Goal: Information Seeking & Learning: Learn about a topic

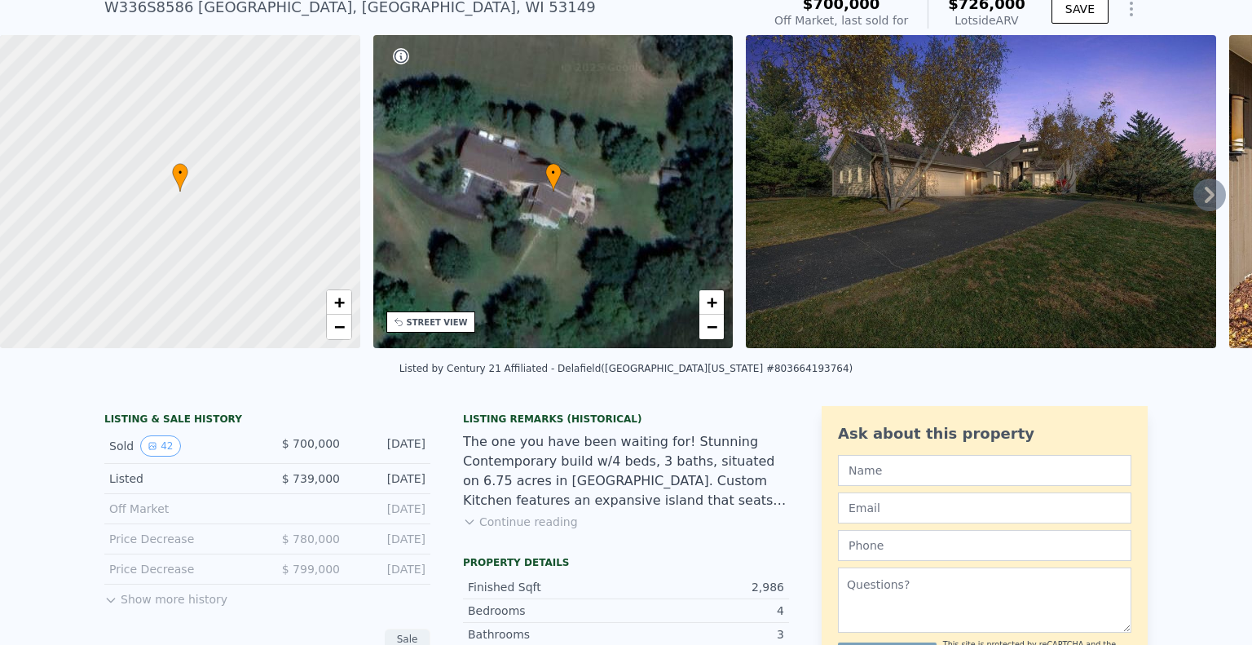
scroll to position [119, 0]
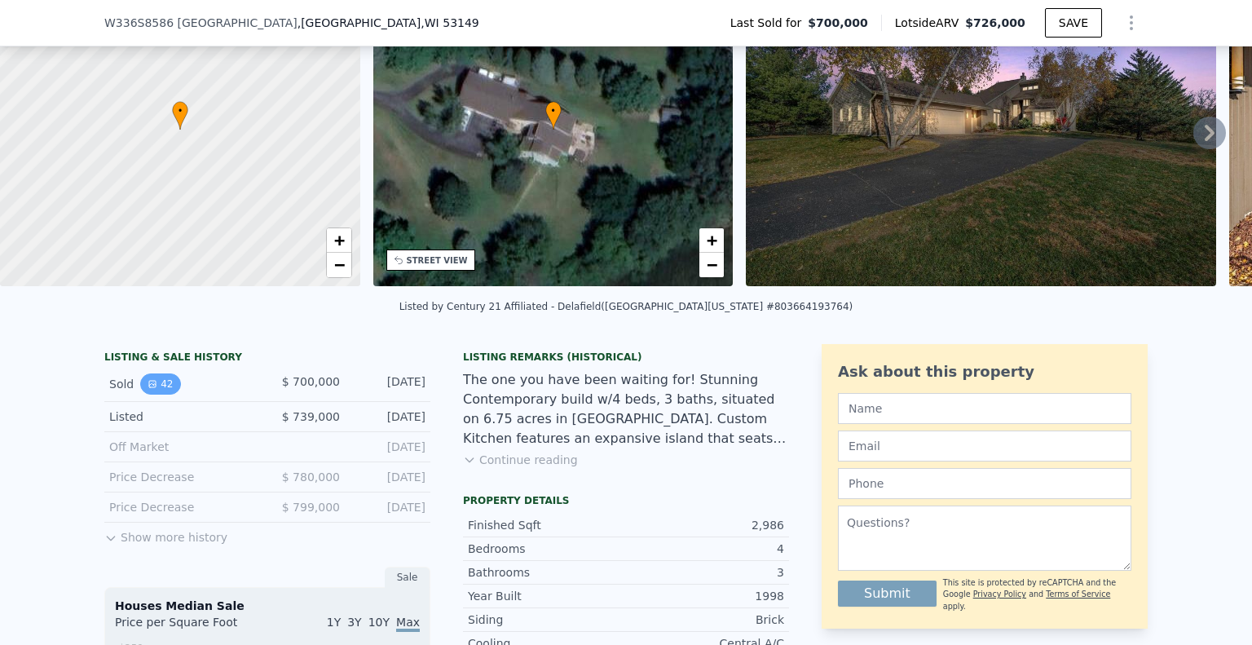
click at [153, 395] on button "42" at bounding box center [160, 383] width 40 height 21
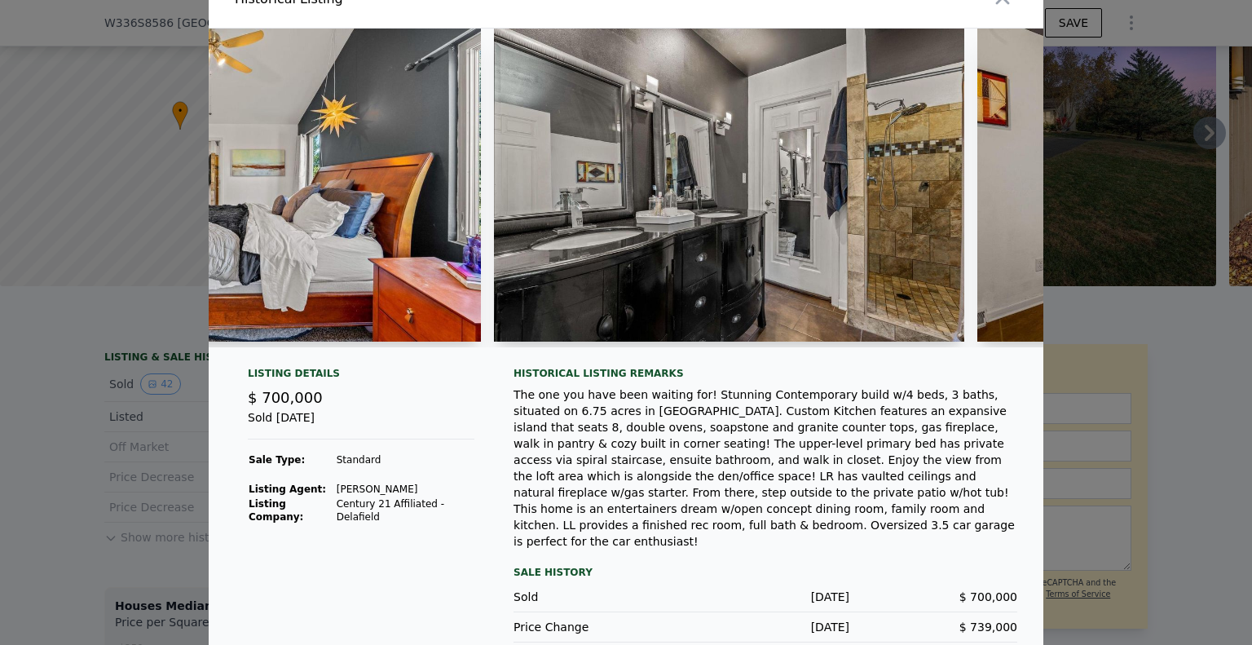
scroll to position [0, 11805]
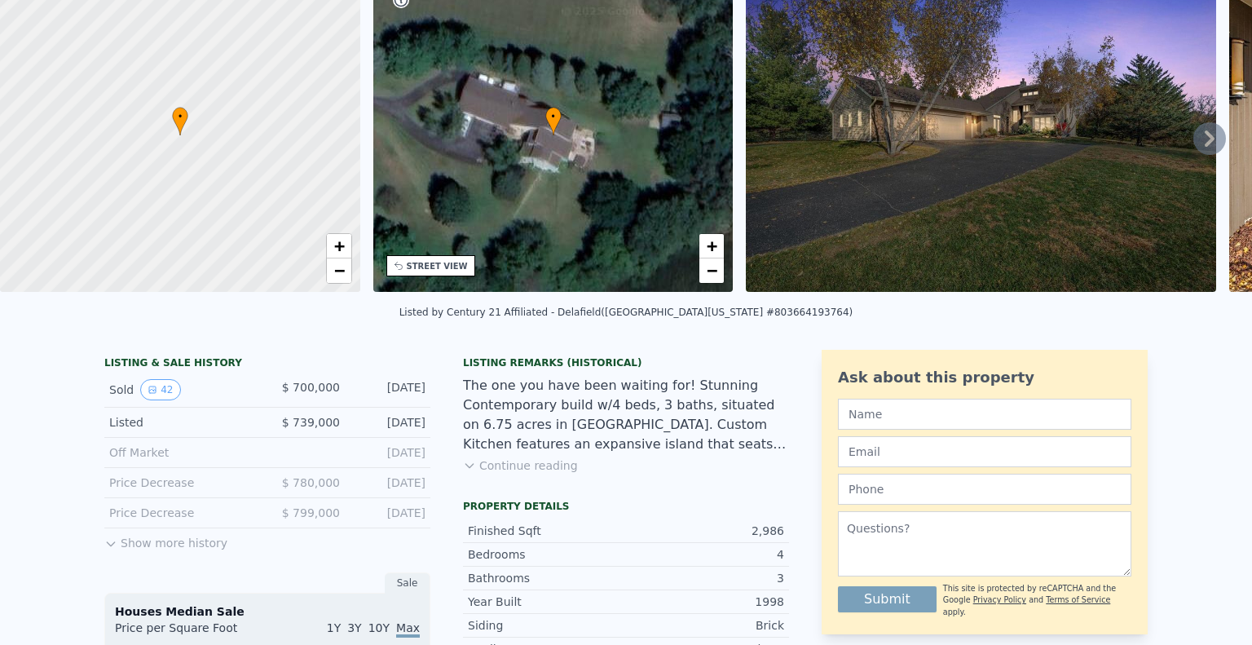
scroll to position [5, 0]
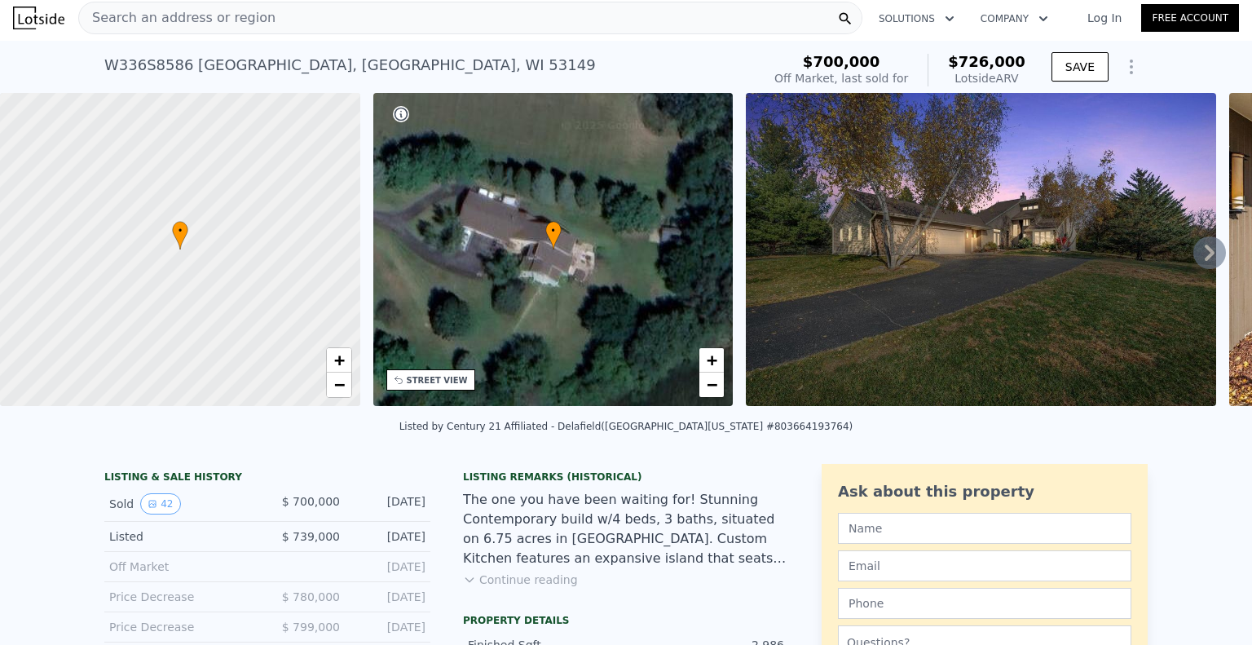
click at [273, 15] on div "Search an address or region" at bounding box center [470, 18] width 784 height 33
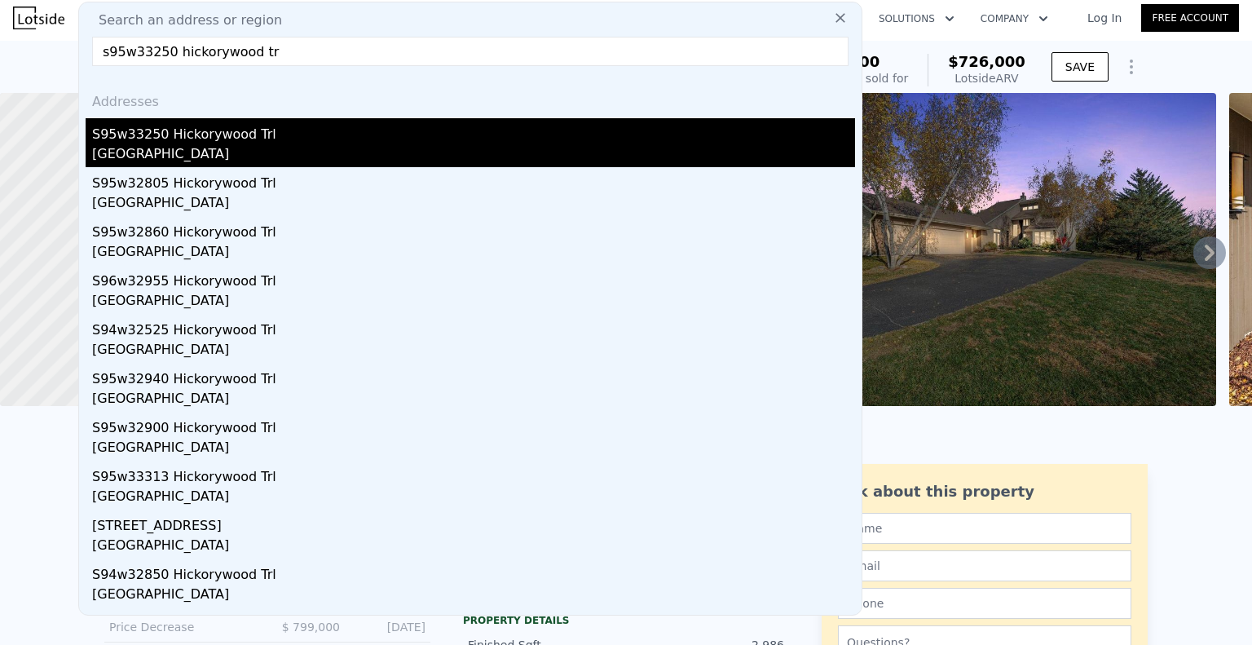
type input "s95w33250 hickorywood tr"
click at [187, 145] on div "[GEOGRAPHIC_DATA]" at bounding box center [473, 155] width 763 height 23
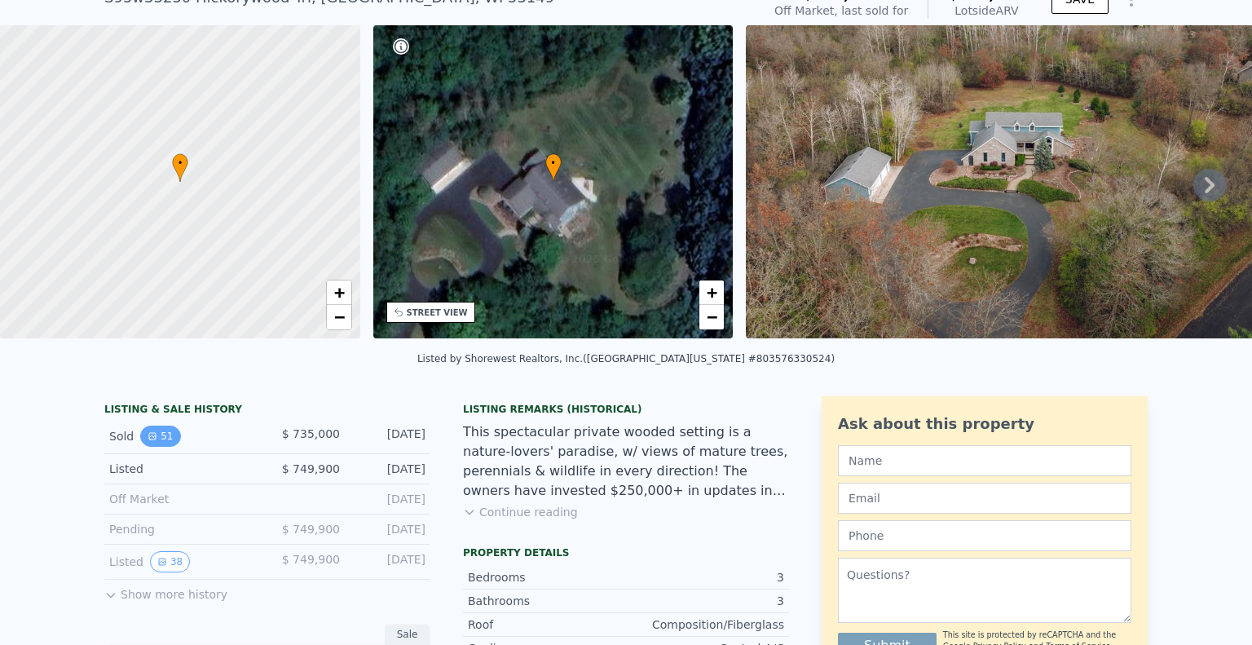
click at [156, 439] on button "51" at bounding box center [160, 436] width 40 height 21
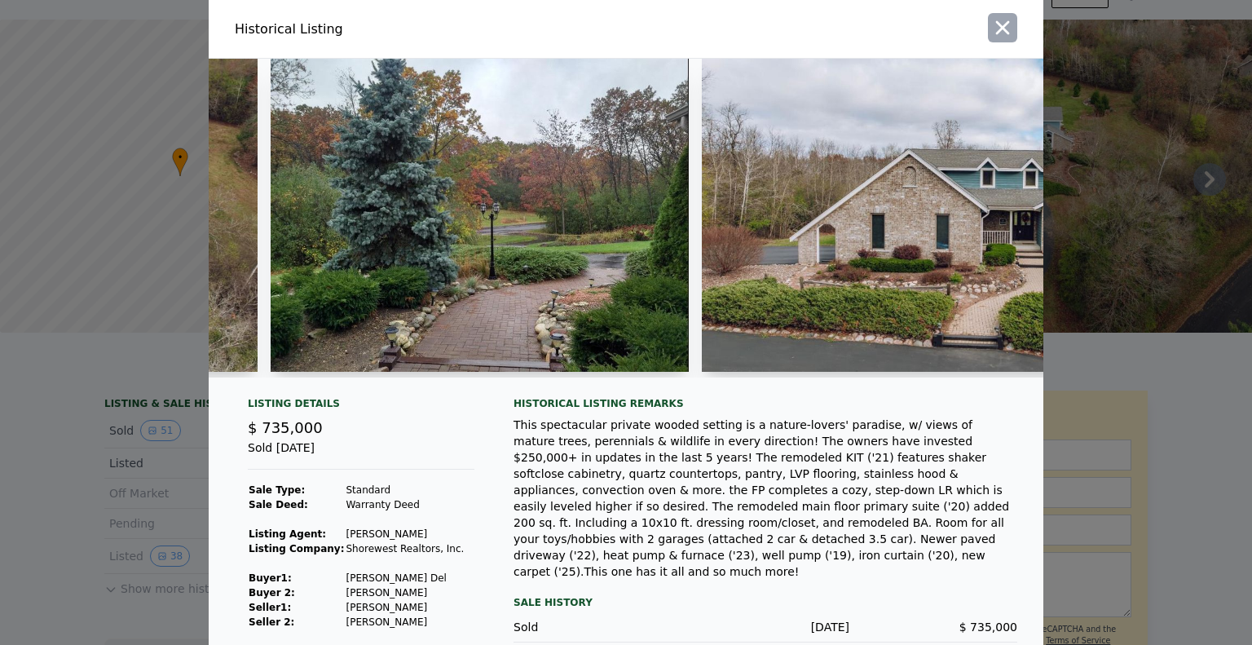
click at [1001, 33] on icon "button" at bounding box center [1003, 28] width 14 height 14
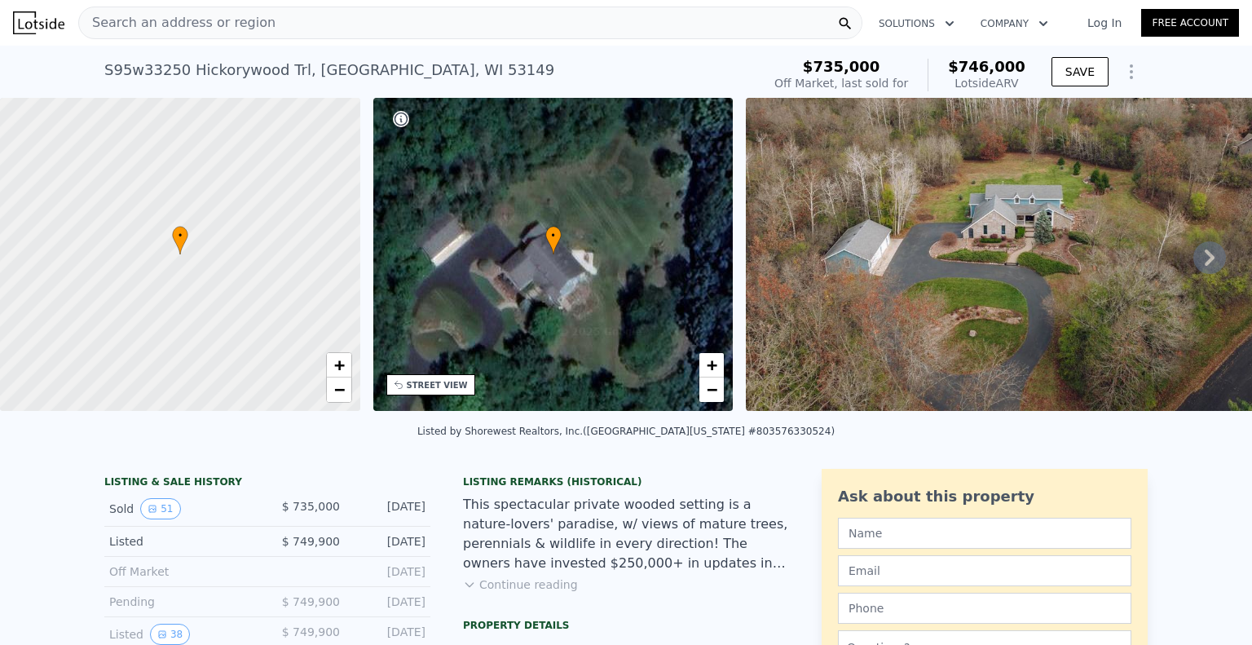
click at [248, 30] on span "Search an address or region" at bounding box center [177, 23] width 196 height 20
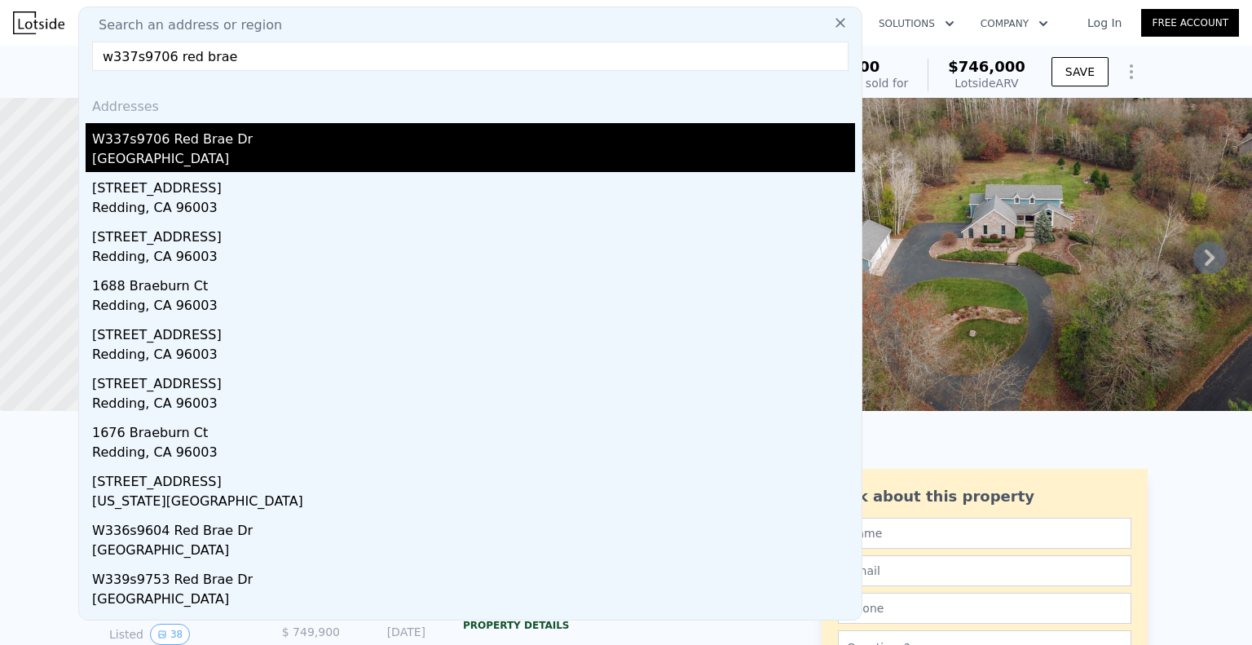
type input "w337s9706 red brae"
click at [205, 138] on div "W337s9706 Red Brae Dr" at bounding box center [473, 136] width 763 height 26
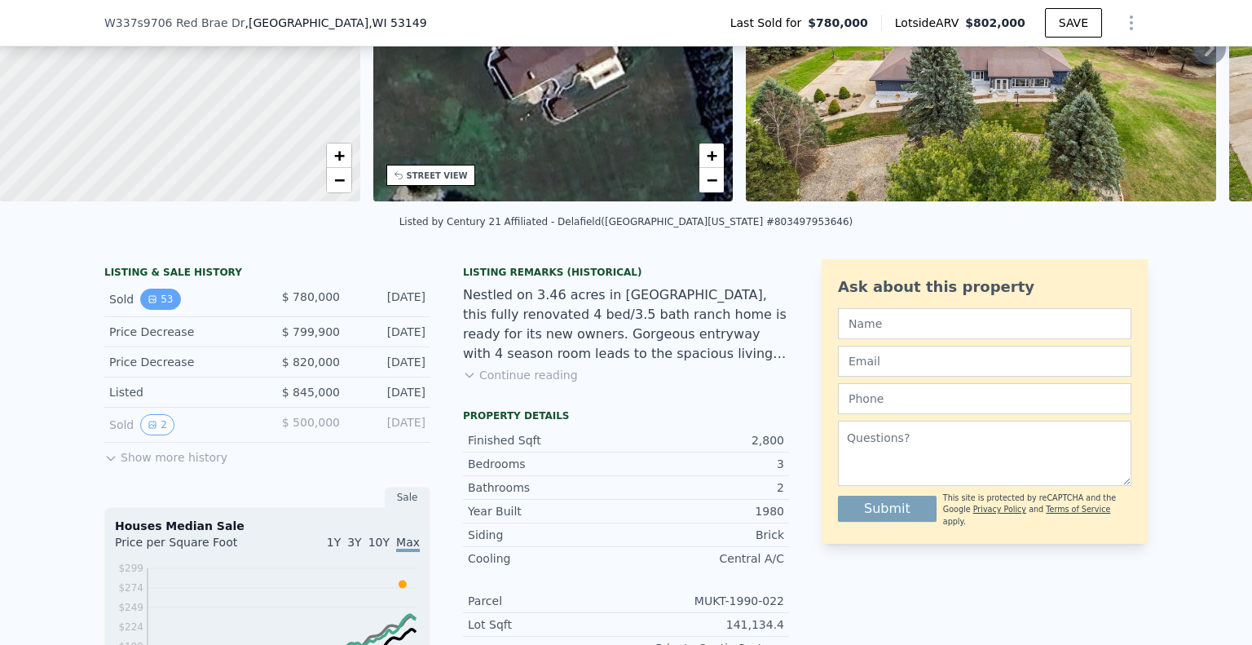
click at [140, 309] on button "53" at bounding box center [160, 299] width 40 height 21
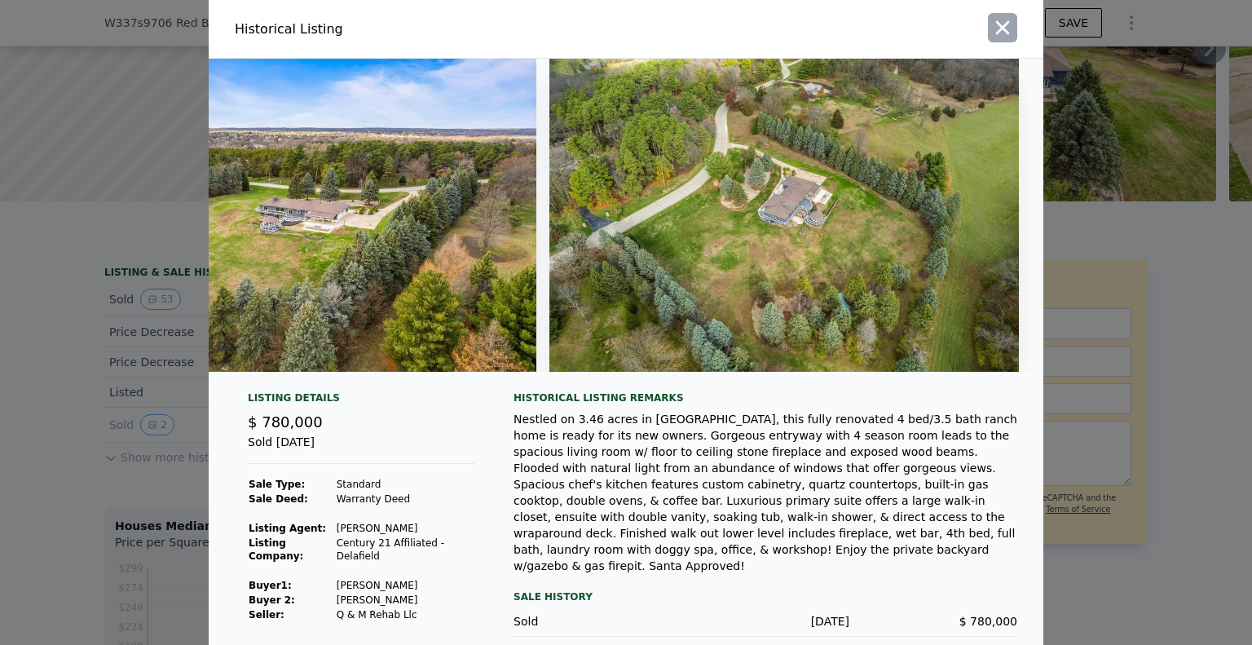
click at [988, 29] on button "button" at bounding box center [1002, 27] width 29 height 29
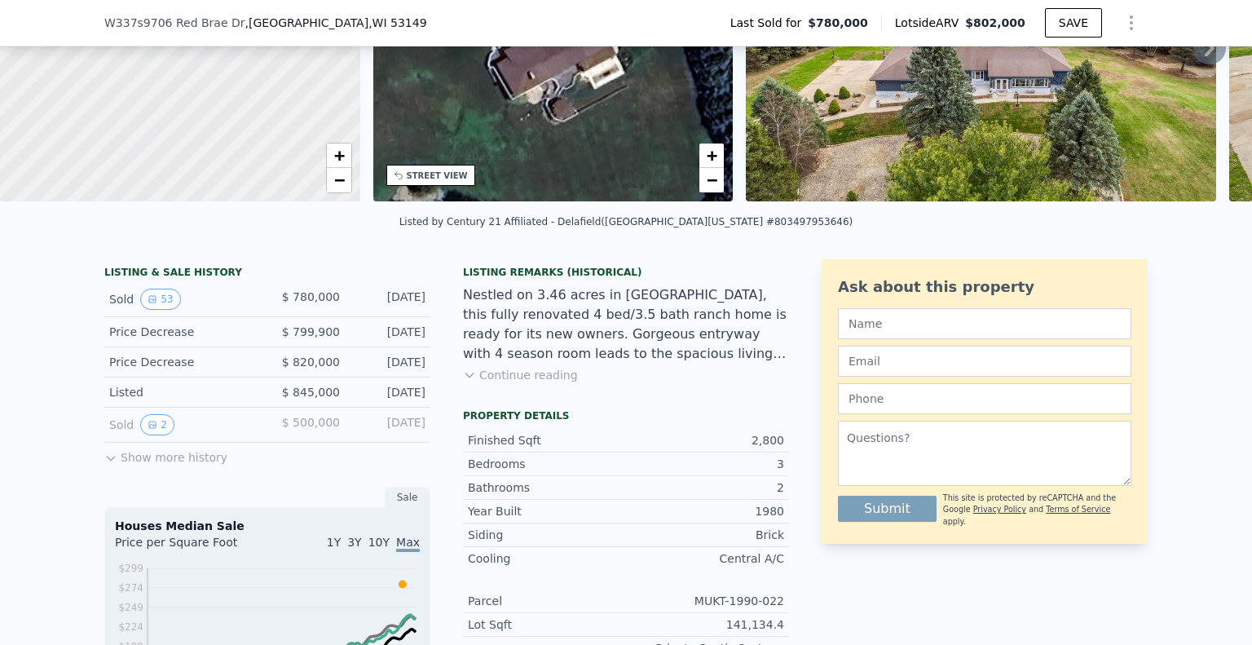
scroll to position [290, 0]
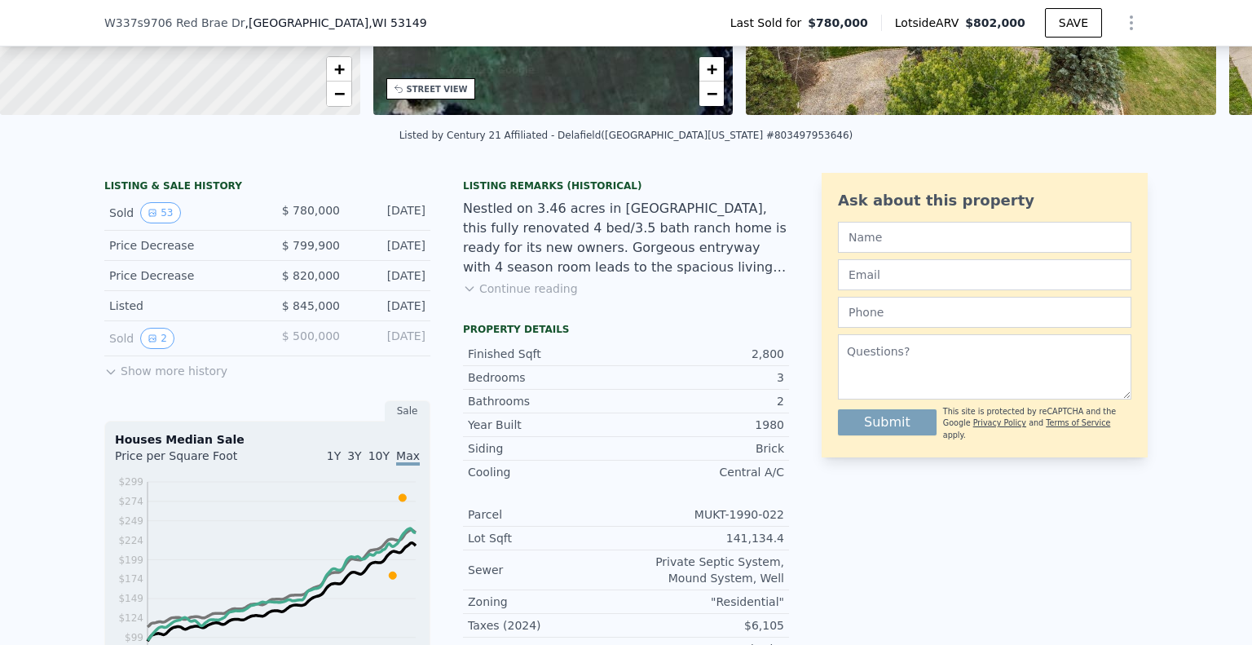
click at [169, 392] on div "LISTING & SALE HISTORY Sold 53 $ 780,000 [DATE] Price Decrease $ 799,900 [DATE]…" at bounding box center [267, 598] width 326 height 850
click at [165, 378] on button "Show more history" at bounding box center [165, 367] width 123 height 23
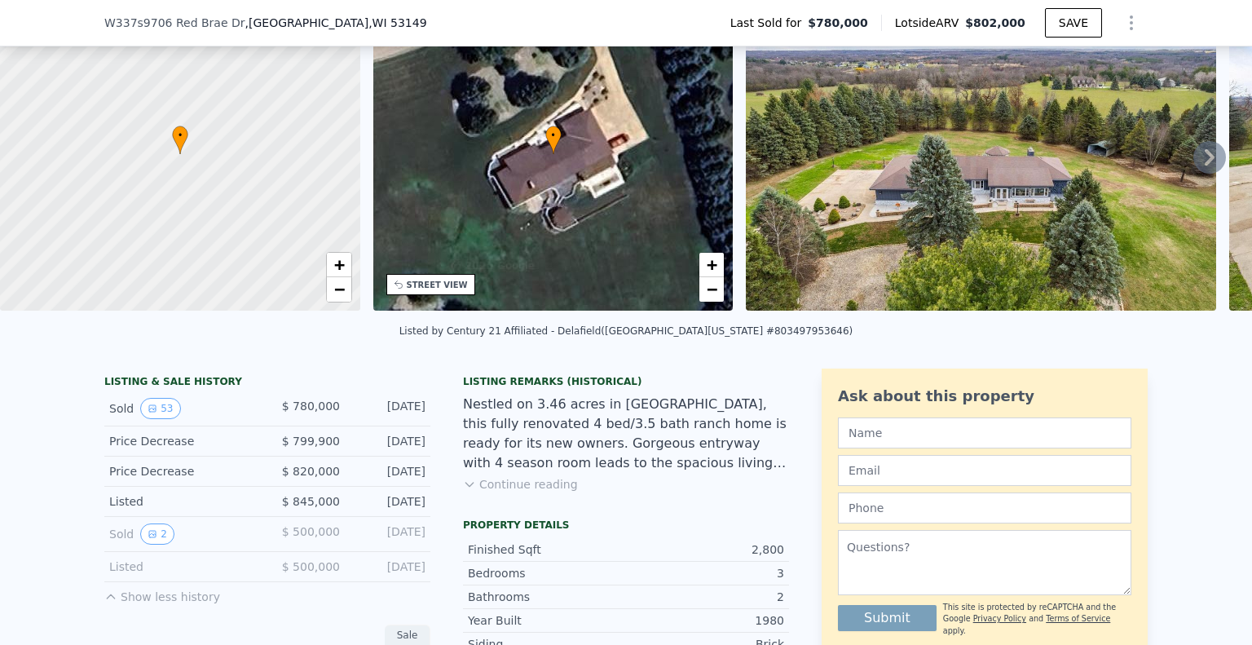
scroll to position [0, 0]
